Goal: Communication & Community: Answer question/provide support

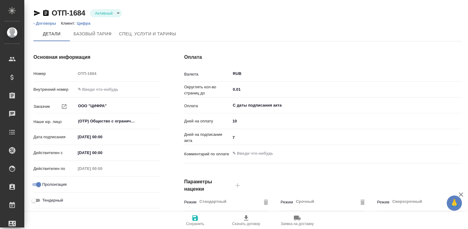
scroll to position [184, 0]
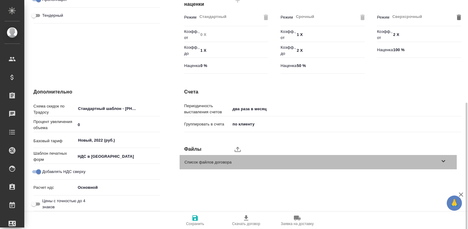
click at [435, 159] on span "Список файлов договора" at bounding box center [311, 162] width 255 height 6
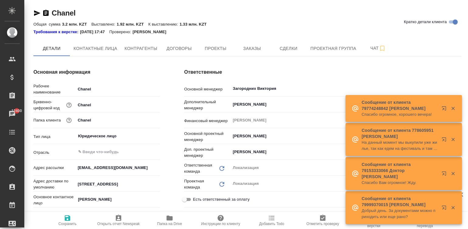
type textarea "x"
click at [174, 43] on button "Договоры" at bounding box center [179, 48] width 36 height 15
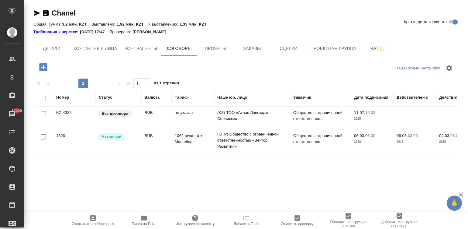
click at [240, 118] on td "(KZ) ТОО «Атлас Лэнгвидж Сервисез»" at bounding box center [252, 116] width 76 height 21
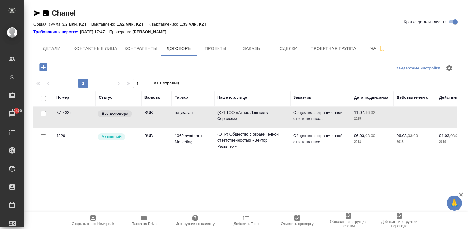
click at [240, 118] on td "(KZ) ТОО «Атлас Лэнгвидж Сервисез»" at bounding box center [252, 116] width 76 height 21
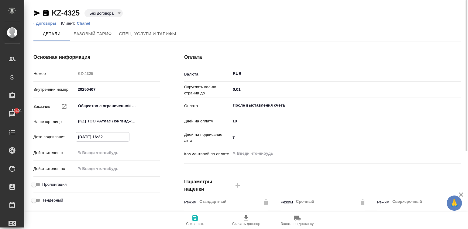
click at [110, 134] on input "11.07.2025 16:32" at bounding box center [102, 136] width 53 height 9
type input "04.07.2025 09:00"
click at [115, 152] on input "text" at bounding box center [102, 152] width 53 height 9
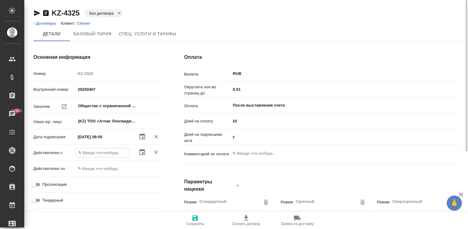
paste input "04.07.2025 09:00"
type input "04.07.2025 09:00"
click at [38, 183] on input "Пролонгация" at bounding box center [34, 184] width 22 height 7
checkbox input "true"
click at [239, 136] on input "7" at bounding box center [345, 137] width 231 height 9
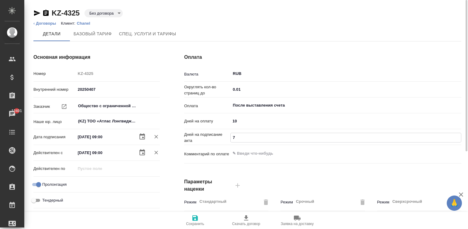
click at [239, 136] on input "7" at bounding box center [346, 137] width 230 height 9
type input "5"
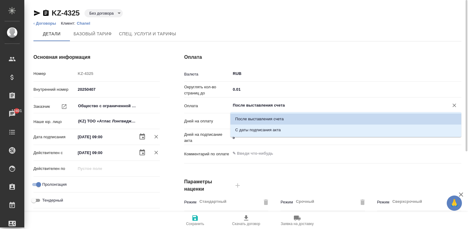
click at [279, 104] on input "После выставления счета" at bounding box center [335, 104] width 207 height 7
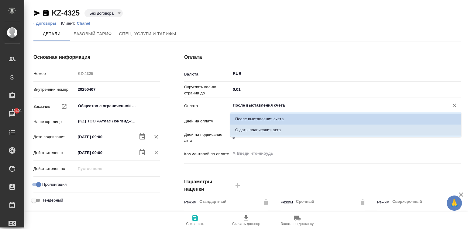
click at [249, 128] on p "С даты подписания акта" at bounding box center [258, 130] width 46 height 6
type input "С даты подписания акта"
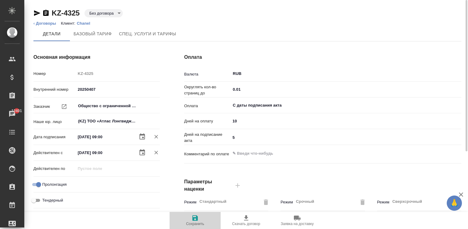
click at [193, 225] on span "Сохранить" at bounding box center [195, 223] width 18 height 4
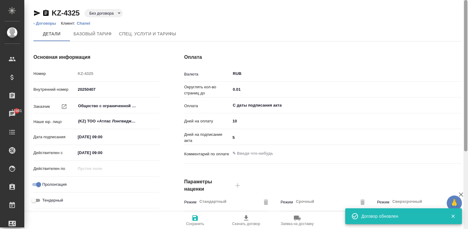
scroll to position [184, 0]
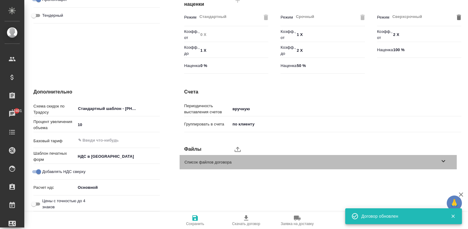
click at [352, 163] on span "Список файлов договора" at bounding box center [311, 162] width 255 height 6
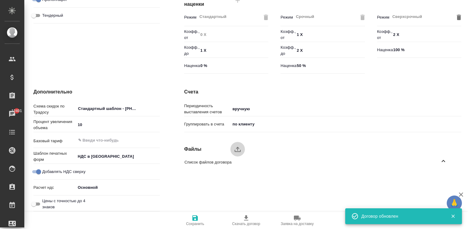
click at [234, 147] on icon "upload" at bounding box center [237, 148] width 7 height 7
click at [0, 0] on input "upload" at bounding box center [0, 0] width 0 height 0
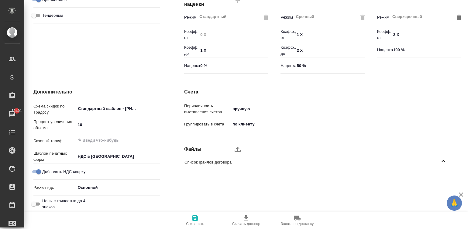
type textarea "x"
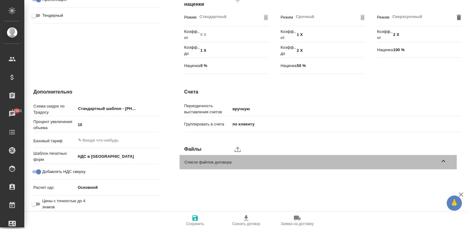
click at [438, 156] on div "Список файлов договора" at bounding box center [318, 162] width 277 height 14
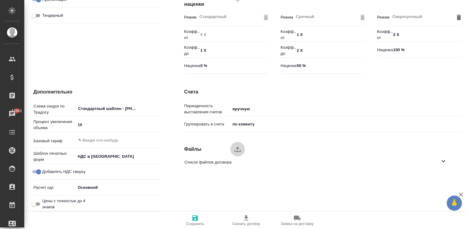
click at [238, 147] on icon "upload" at bounding box center [238, 148] width 6 height 5
click at [0, 0] on input "upload" at bounding box center [0, 0] width 0 height 0
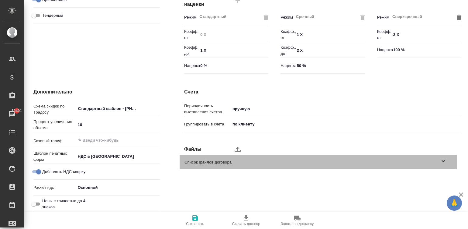
click at [414, 167] on div "Список файлов договора" at bounding box center [318, 162] width 277 height 14
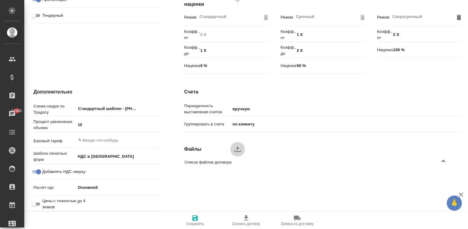
click at [237, 150] on icon "upload" at bounding box center [237, 148] width 7 height 7
click at [0, 0] on input "upload" at bounding box center [0, 0] width 0 height 0
click at [413, 160] on span "Список файлов договора" at bounding box center [311, 162] width 255 height 6
click at [236, 150] on icon "upload" at bounding box center [237, 148] width 7 height 7
click at [0, 0] on input "upload" at bounding box center [0, 0] width 0 height 0
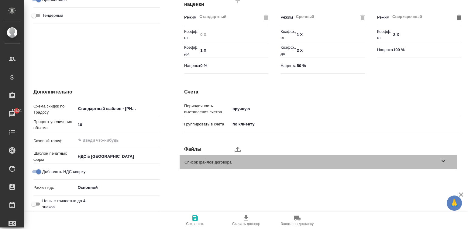
click at [274, 162] on span "Список файлов договора" at bounding box center [311, 162] width 255 height 6
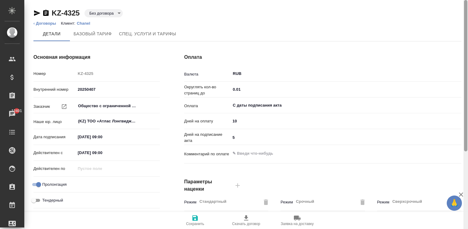
scroll to position [184, 0]
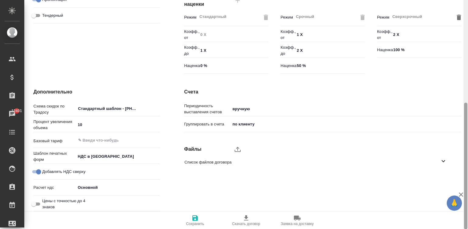
click at [466, 175] on div at bounding box center [465, 114] width 5 height 229
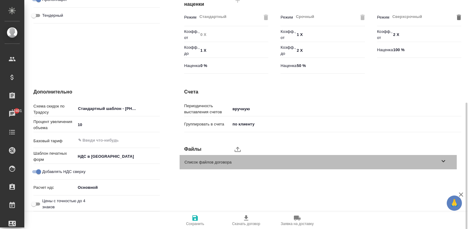
click at [435, 162] on span "Список файлов договора" at bounding box center [311, 162] width 255 height 6
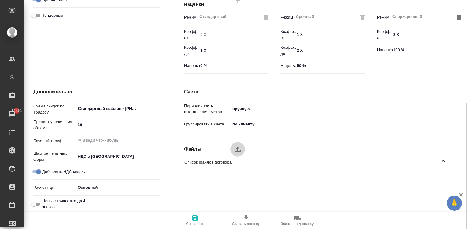
click at [236, 146] on icon "upload" at bounding box center [237, 148] width 7 height 7
click at [0, 0] on input "upload" at bounding box center [0, 0] width 0 height 0
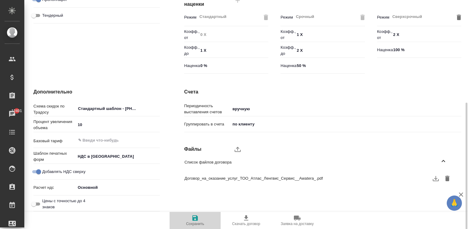
click at [193, 223] on span "Сохранить" at bounding box center [195, 223] width 18 height 4
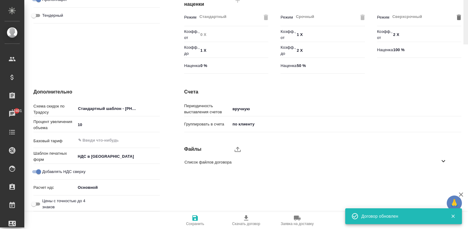
scroll to position [0, 0]
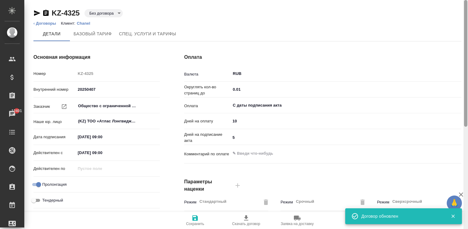
click at [465, 11] on div at bounding box center [465, 114] width 5 height 229
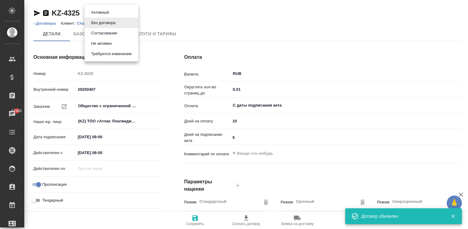
click at [112, 13] on body "🙏 .cls-1 fill:#fff; AWATERA Малинина Мария m.malinina Клиенты Спецификации Зака…" at bounding box center [234, 114] width 468 height 229
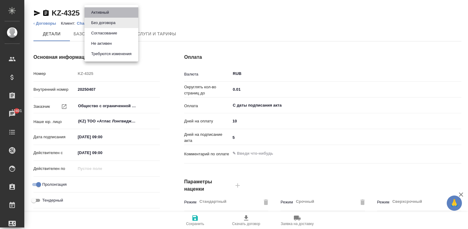
click at [114, 12] on li "Активный" at bounding box center [111, 12] width 54 height 10
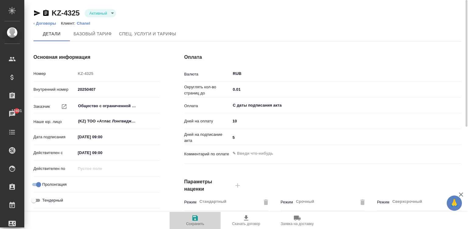
click at [199, 222] on span "Сохранить" at bounding box center [195, 223] width 18 height 4
click at [201, 222] on span "Сохранить" at bounding box center [195, 223] width 18 height 4
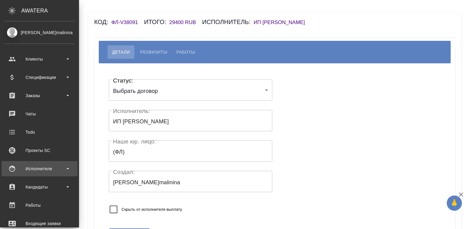
click at [15, 169] on div "Исполнители" at bounding box center [40, 168] width 70 height 9
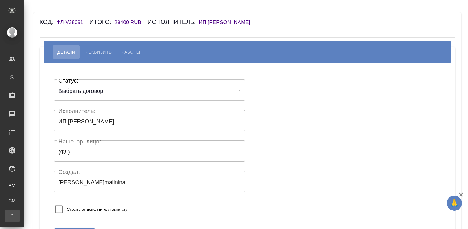
click at [24, 211] on li "С Спецификации" at bounding box center [12, 215] width 24 height 12
click at [9, 200] on div "Для CM/VM" at bounding box center [4, 200] width 9 height 6
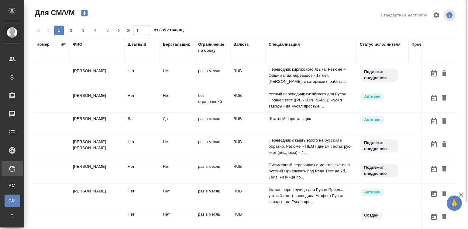
click at [259, 81] on td "RUB" at bounding box center [247, 75] width 35 height 21
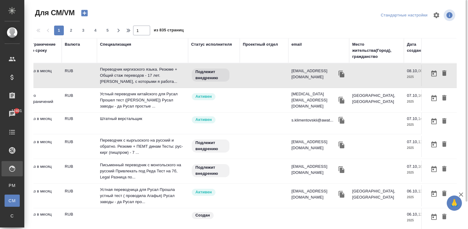
scroll to position [0, 198]
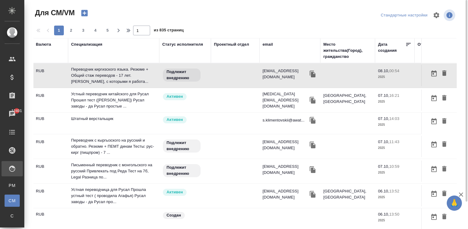
click at [270, 42] on div "email" at bounding box center [268, 44] width 10 height 6
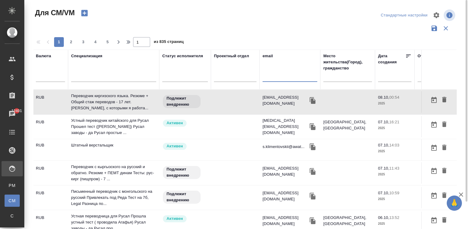
click at [270, 79] on input "text" at bounding box center [290, 78] width 55 height 8
paste input "nadya_levtchenko@mail.ru"
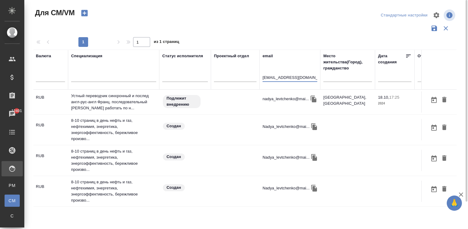
type input "nadya_levtchenko@mail.ru"
click at [226, 101] on td at bounding box center [235, 101] width 49 height 21
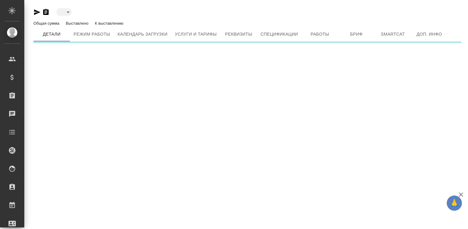
type input "toBeImplemented"
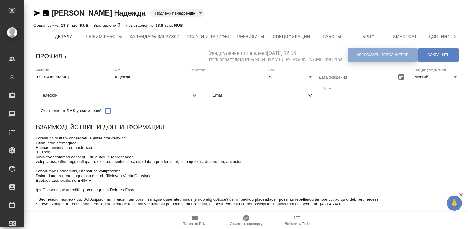
click at [362, 57] on span "Уведомить исполнителя" at bounding box center [383, 54] width 52 height 5
type textarea "Loremi dolo, Sitamet! Consectetura e seddoeius temporincid ut laboreetdol magna…"
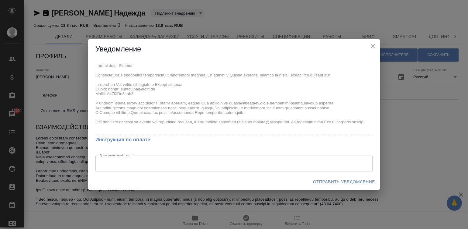
click at [90, 65] on div "x Инструкция по оплате Дополнительный текст x Дополнительный текст" at bounding box center [234, 116] width 292 height 115
click at [347, 179] on span "Отправить уведомление" at bounding box center [344, 182] width 62 height 8
